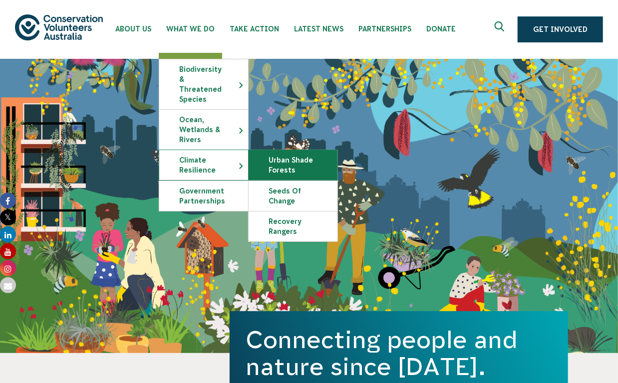
click at [338, 180] on link "Urban Shade Forests" at bounding box center [293, 165] width 89 height 30
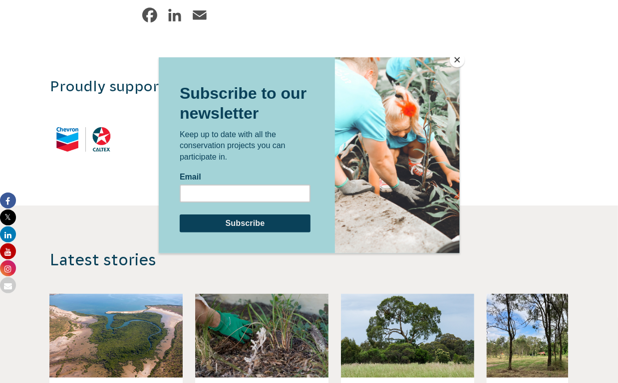
scroll to position [1348, 0]
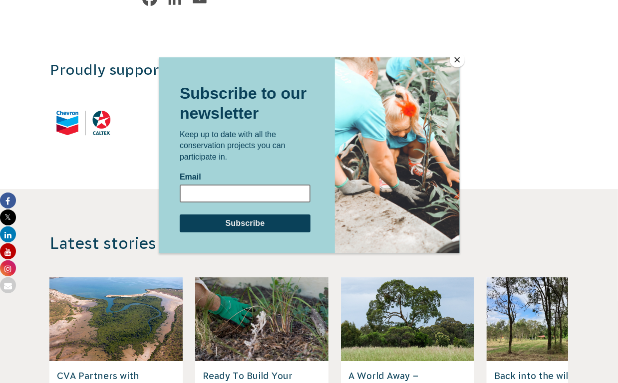
click at [205, 192] on input "Email" at bounding box center [244, 194] width 131 height 18
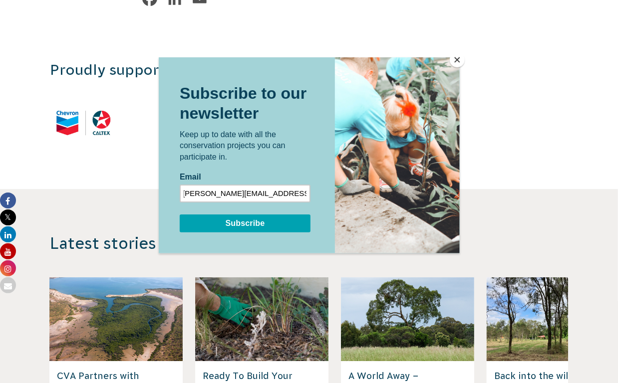
type input "[PERSON_NAME][EMAIL_ADDRESS][PERSON_NAME][DOMAIN_NAME]"
click at [253, 222] on input "Subscribe" at bounding box center [244, 224] width 131 height 18
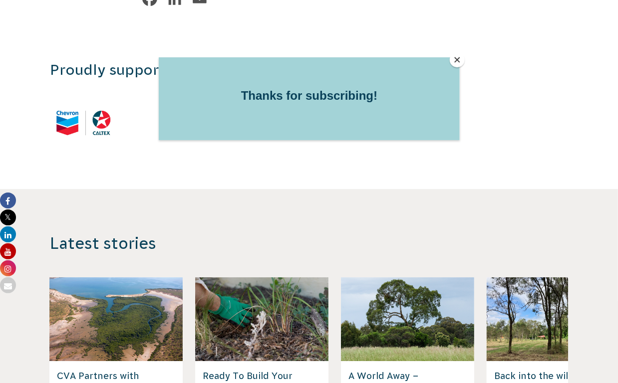
click at [457, 57] on button "Close" at bounding box center [457, 59] width 15 height 15
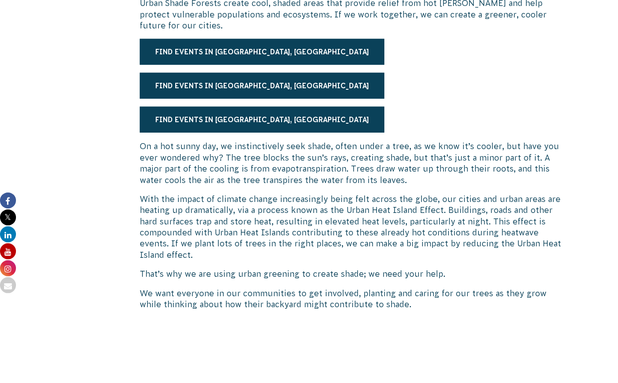
scroll to position [449, 0]
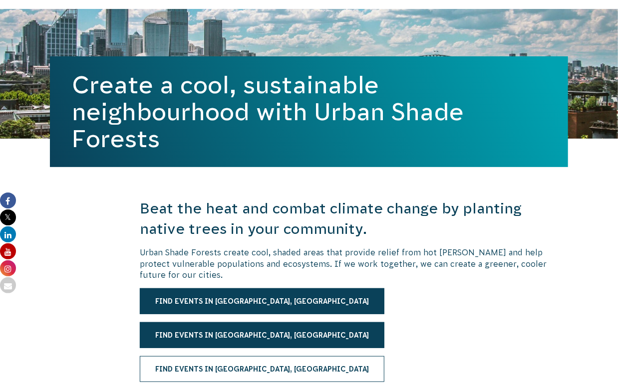
scroll to position [0, 0]
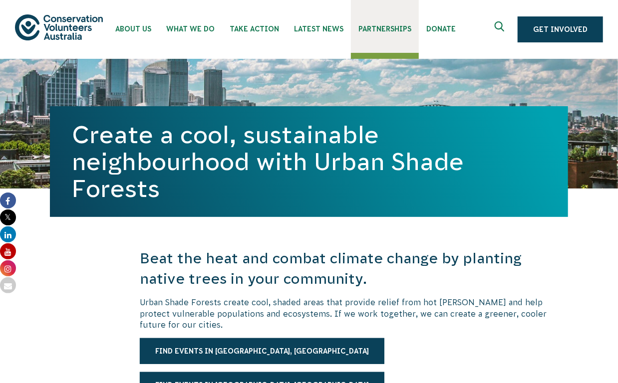
click at [411, 32] on span "Partnerships" at bounding box center [385, 29] width 53 height 8
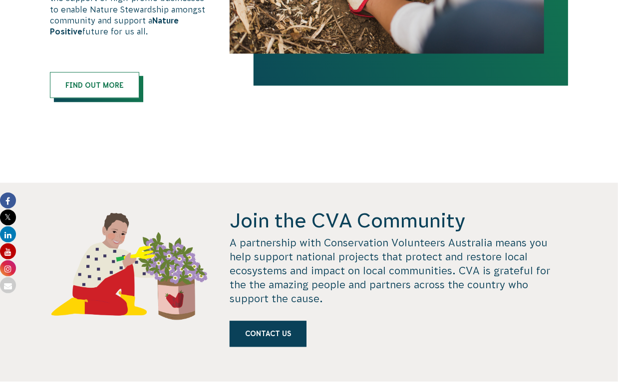
scroll to position [849, 0]
